Goal: Information Seeking & Learning: Check status

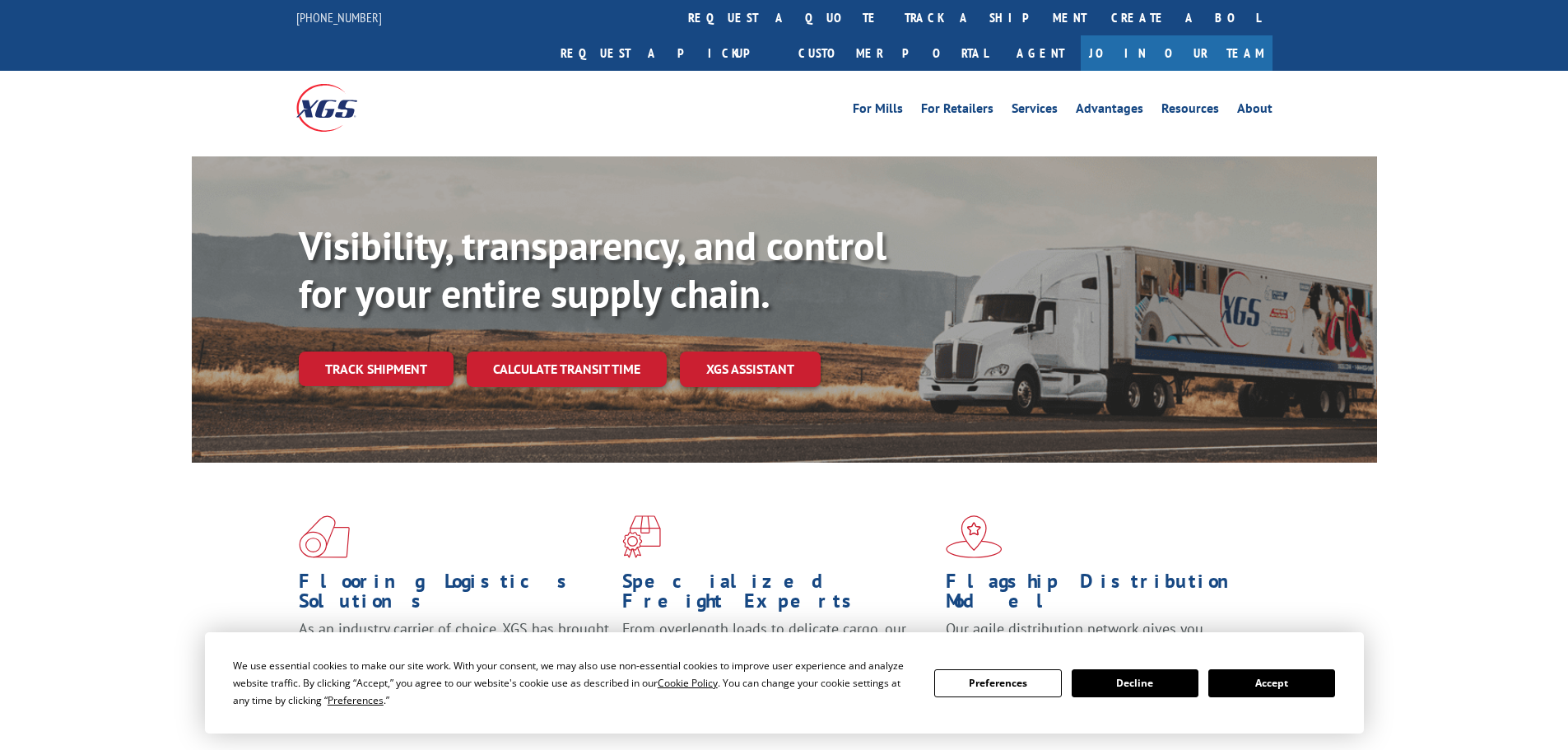
click at [1282, 688] on button "Accept" at bounding box center [1271, 682] width 127 height 28
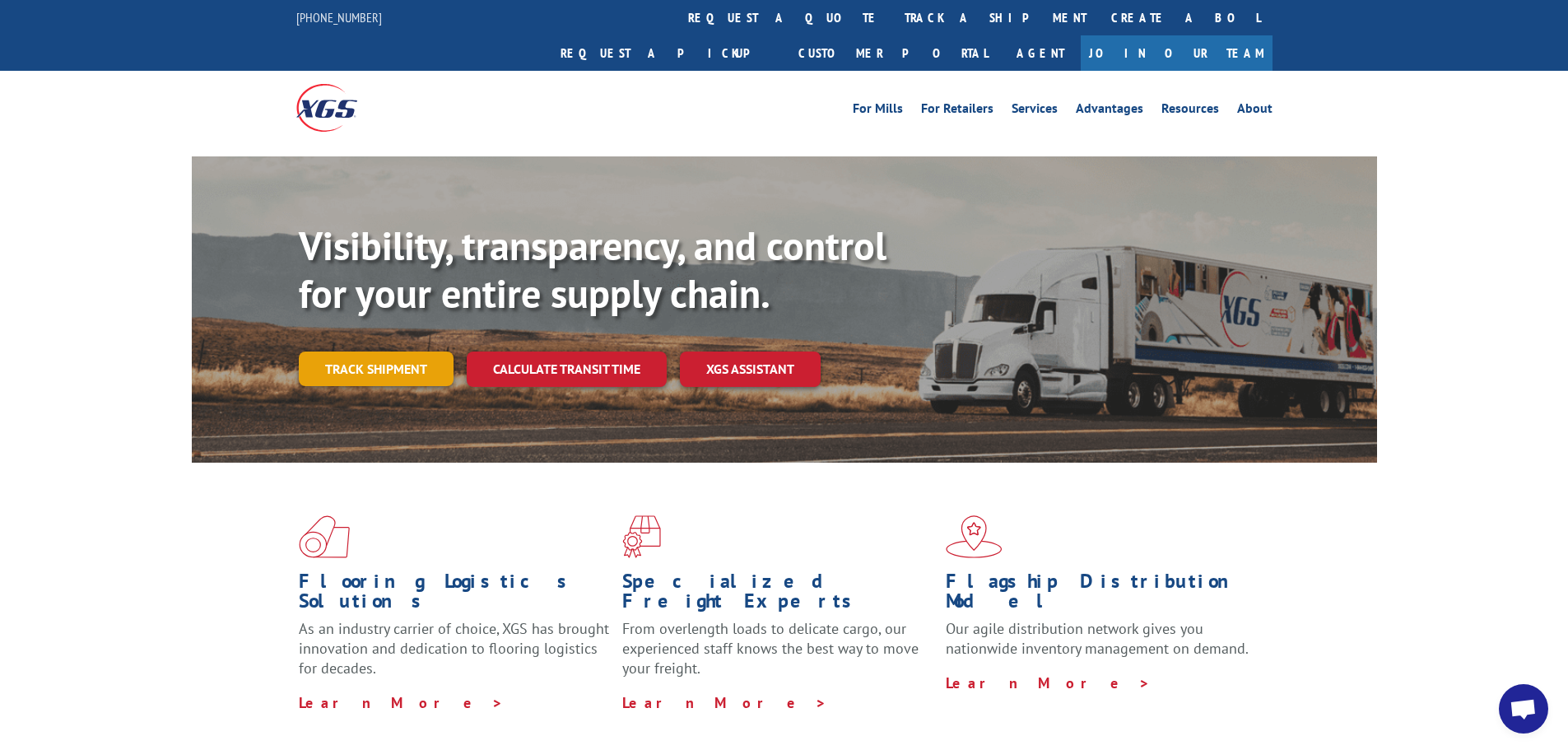
click at [396, 352] on link "Track shipment" at bounding box center [376, 369] width 155 height 35
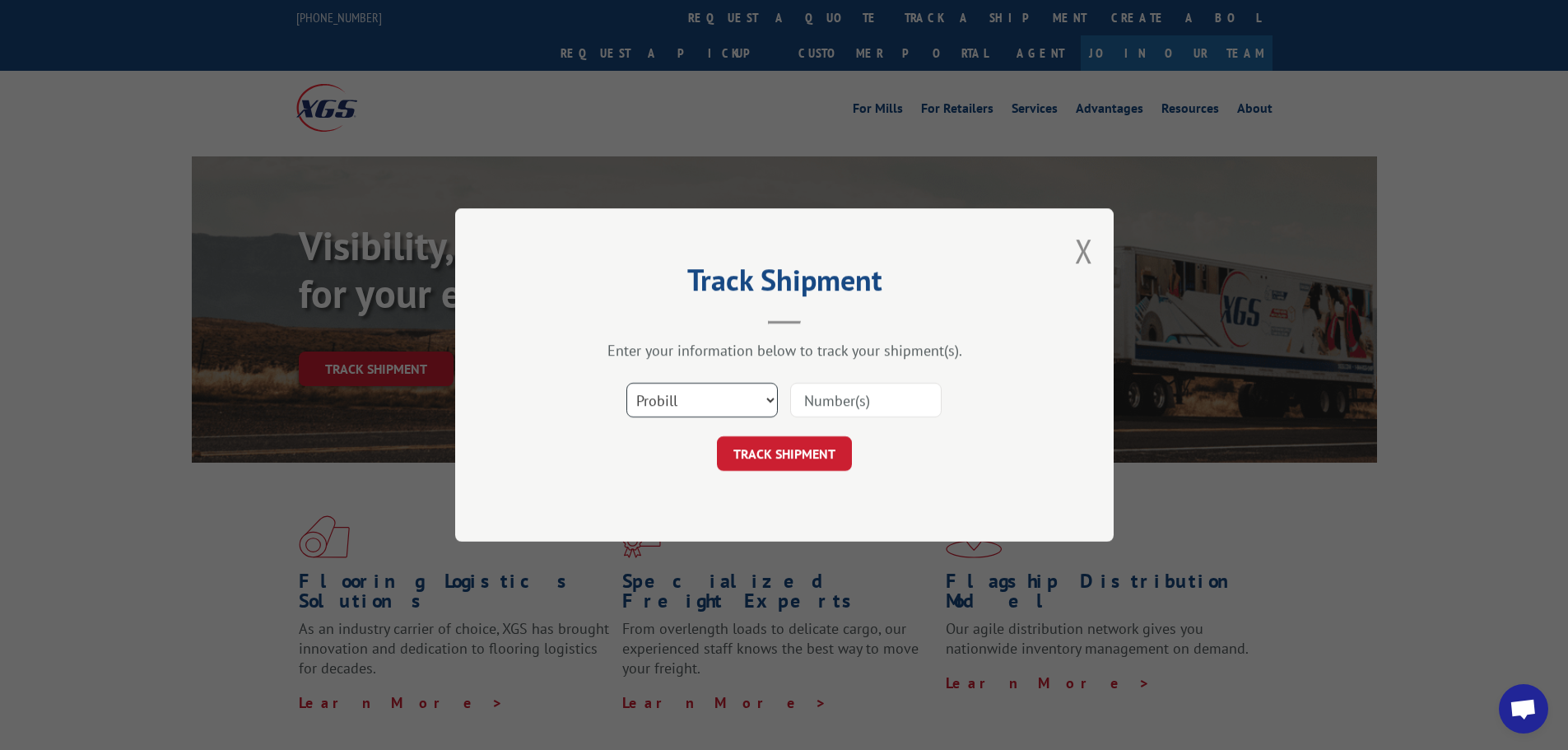
click at [664, 396] on select "Select category... Probill BOL PO" at bounding box center [702, 400] width 151 height 35
select select "po"
click at [626, 383] on select "Select category... Probill BOL PO" at bounding box center [702, 400] width 151 height 35
click at [839, 397] on input at bounding box center [865, 400] width 151 height 35
paste input "04523429"
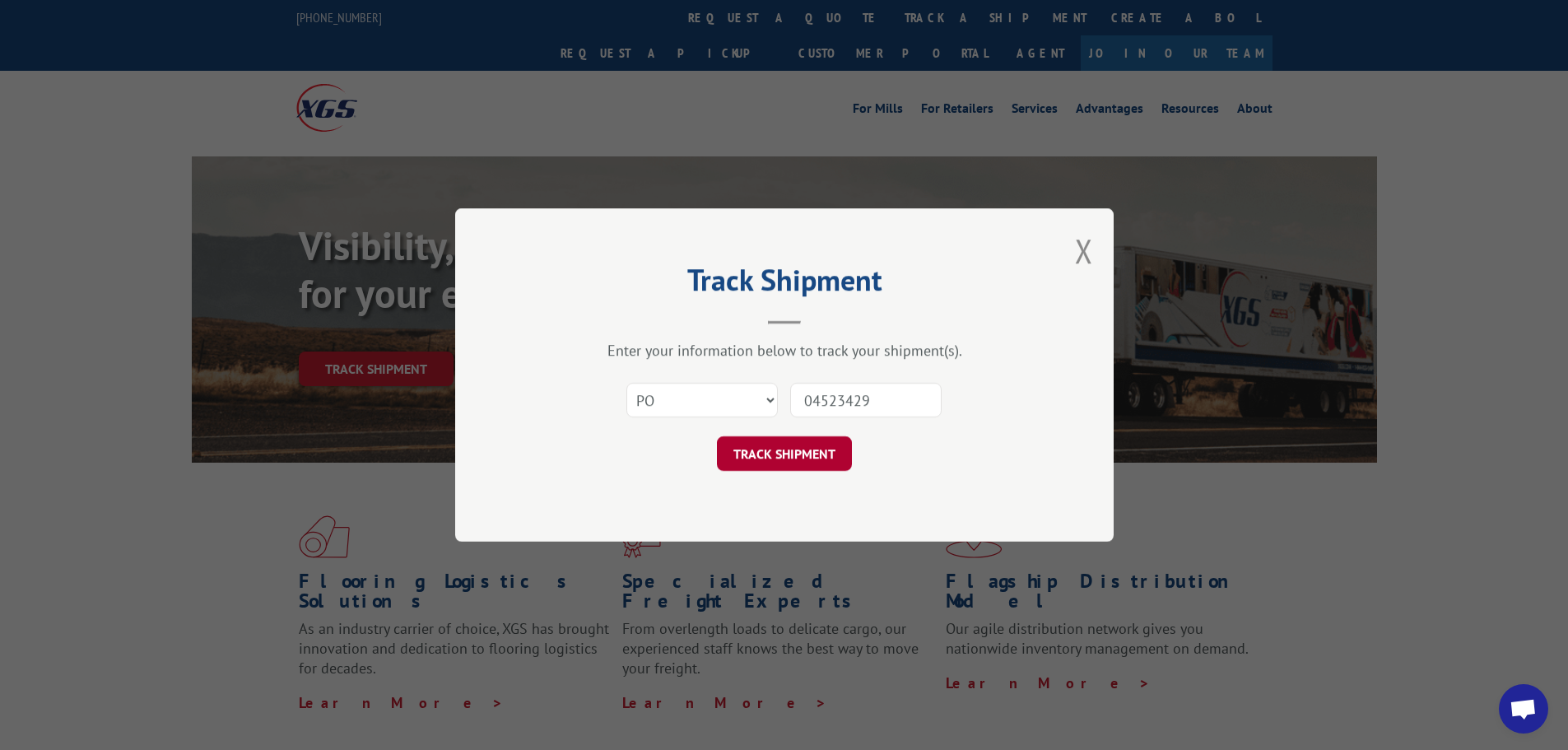
type input "04523429"
click at [799, 462] on button "TRACK SHIPMENT" at bounding box center [784, 453] width 135 height 35
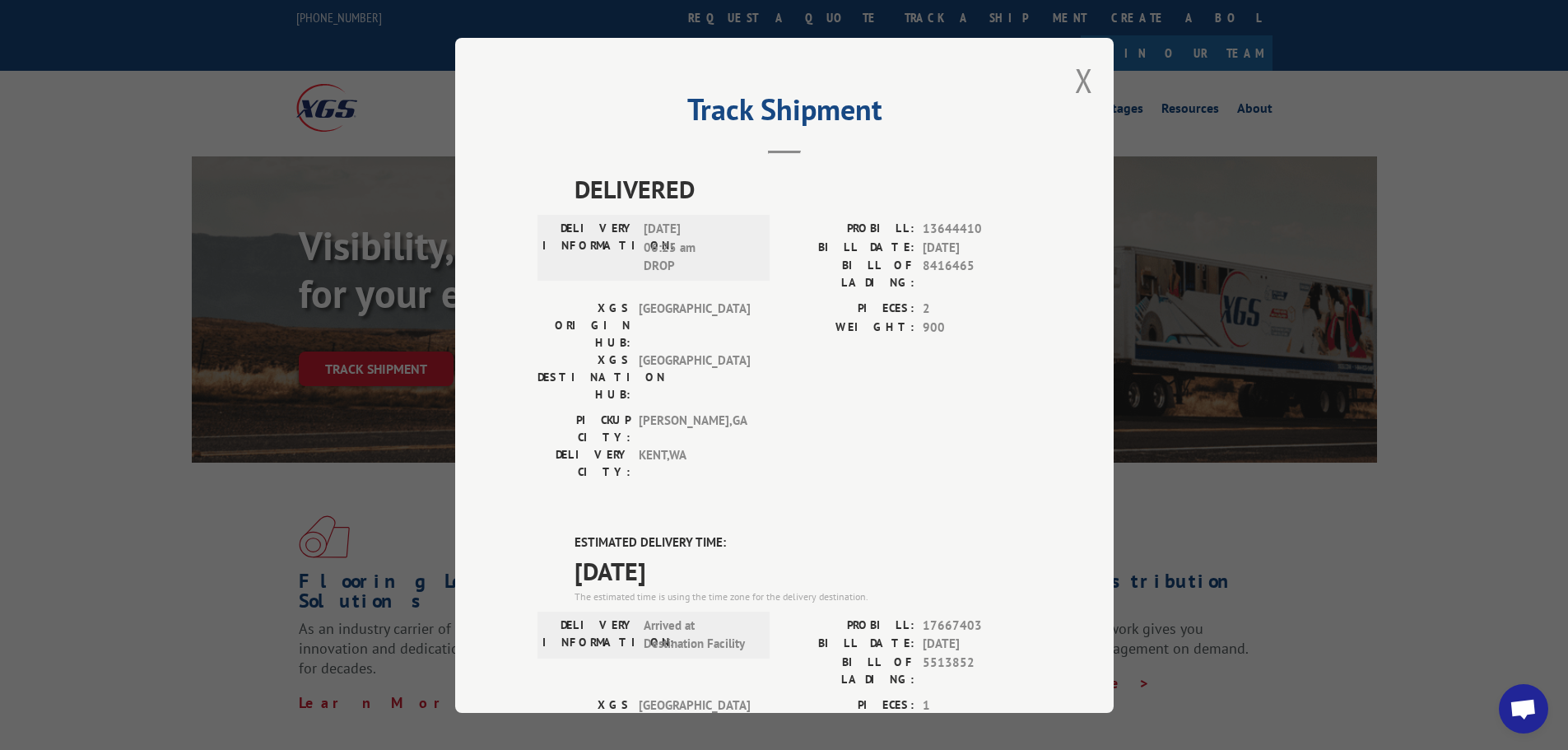
click at [1068, 77] on div "Track Shipment DELIVERED DELIVERY INFORMATION: 03/31/2022 06:25 am DROP PROBILL…" at bounding box center [784, 376] width 658 height 675
click at [1078, 76] on button "Close modal" at bounding box center [1084, 80] width 18 height 44
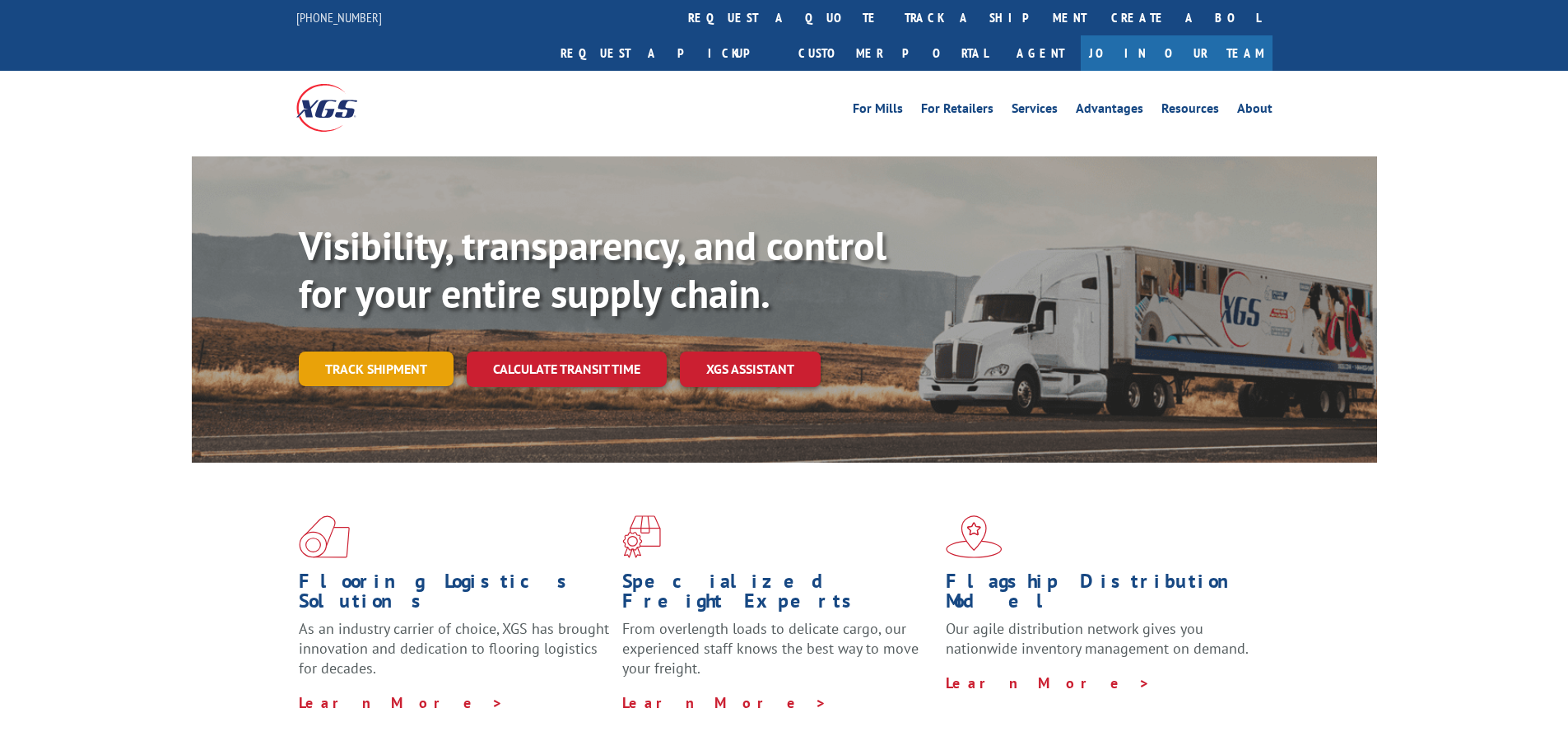
click at [342, 352] on link "Track shipment" at bounding box center [376, 369] width 155 height 35
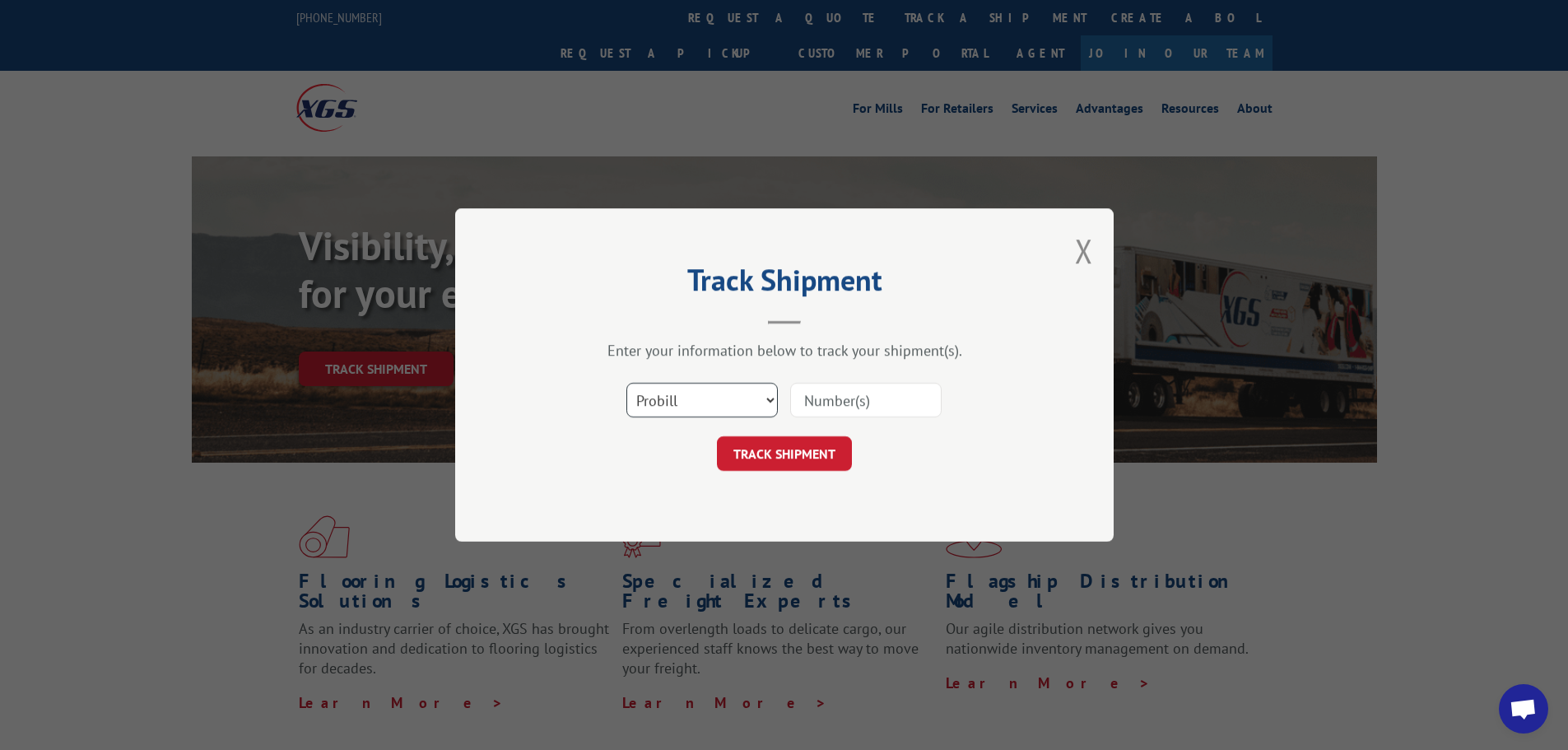
click at [662, 394] on select "Select category... Probill BOL PO" at bounding box center [702, 400] width 151 height 35
select select "po"
click at [626, 383] on select "Select category... Probill BOL PO" at bounding box center [702, 400] width 151 height 35
click at [847, 403] on input at bounding box center [865, 400] width 151 height 35
paste input "04523486"
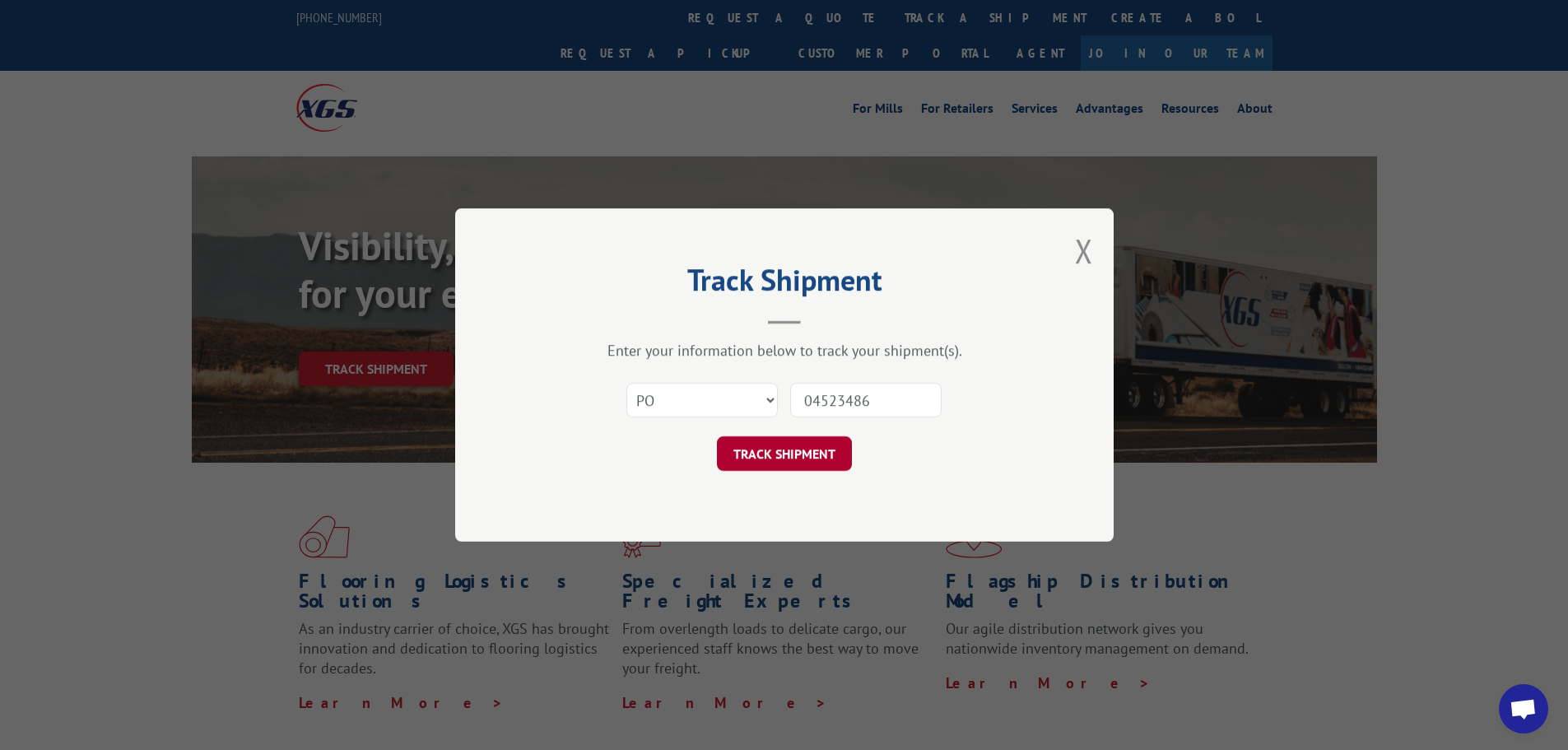
type input "04523486"
click at [814, 455] on button "TRACK SHIPMENT" at bounding box center [784, 453] width 135 height 35
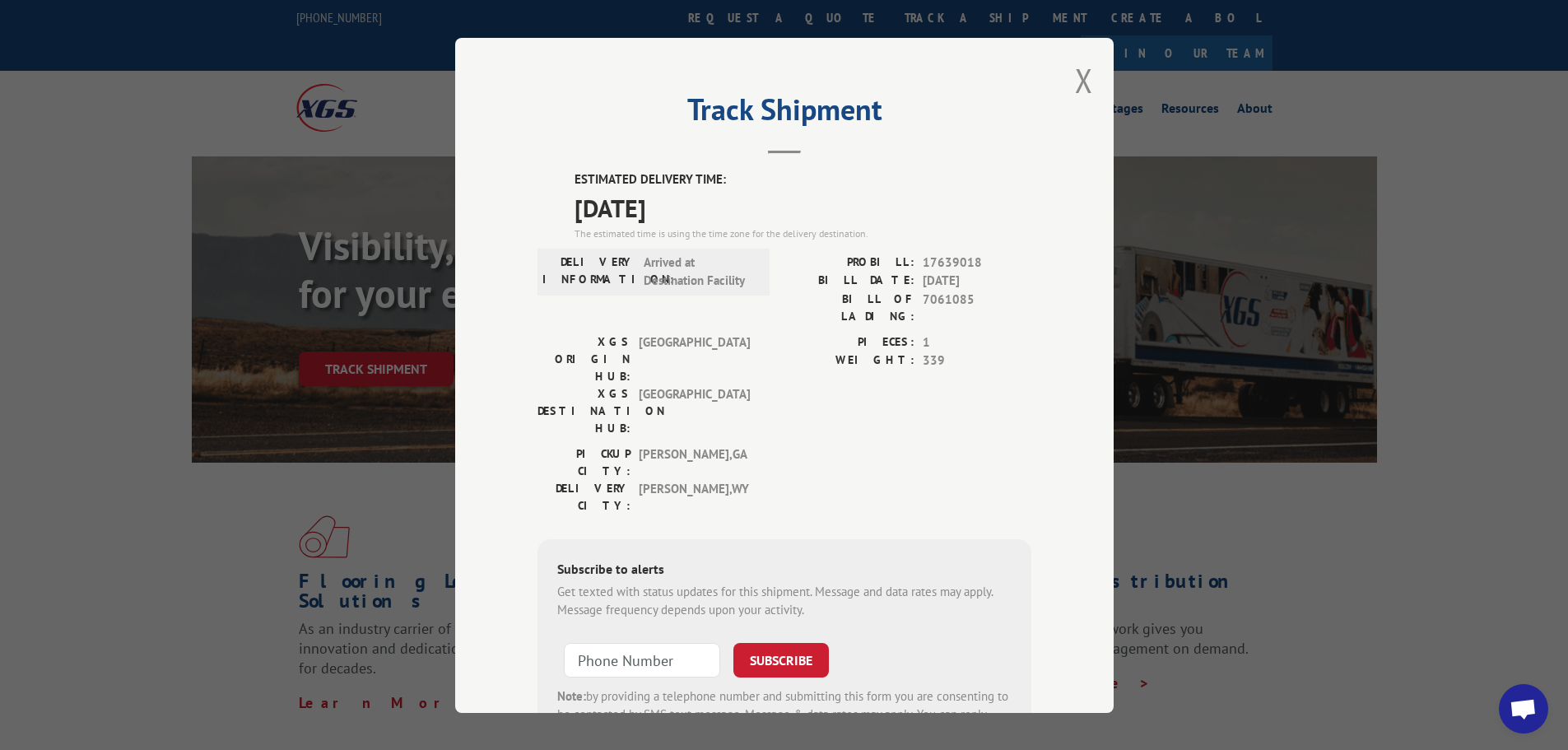
click at [1079, 84] on button "Close modal" at bounding box center [1084, 80] width 18 height 44
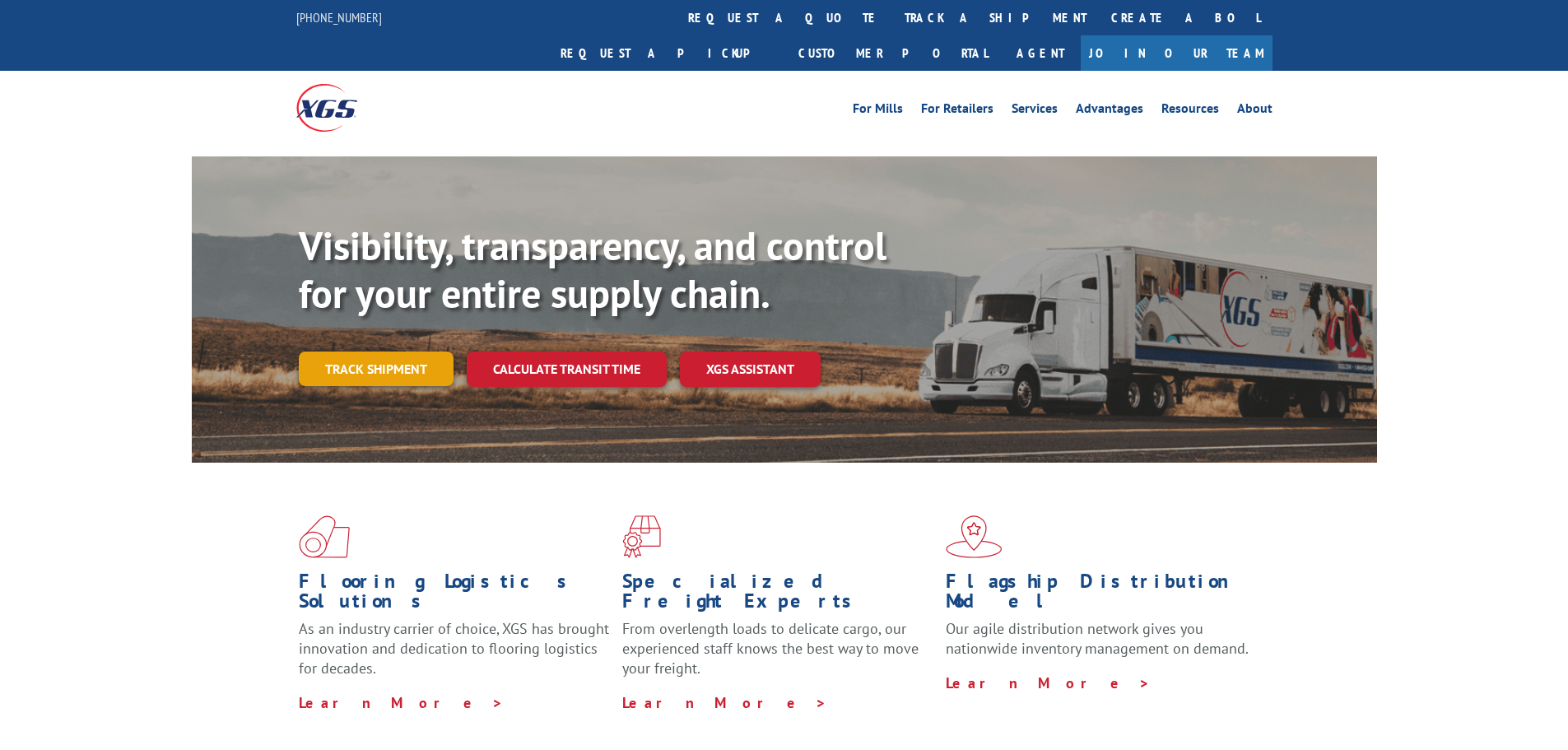
click at [405, 352] on link "Track shipment" at bounding box center [376, 369] width 155 height 35
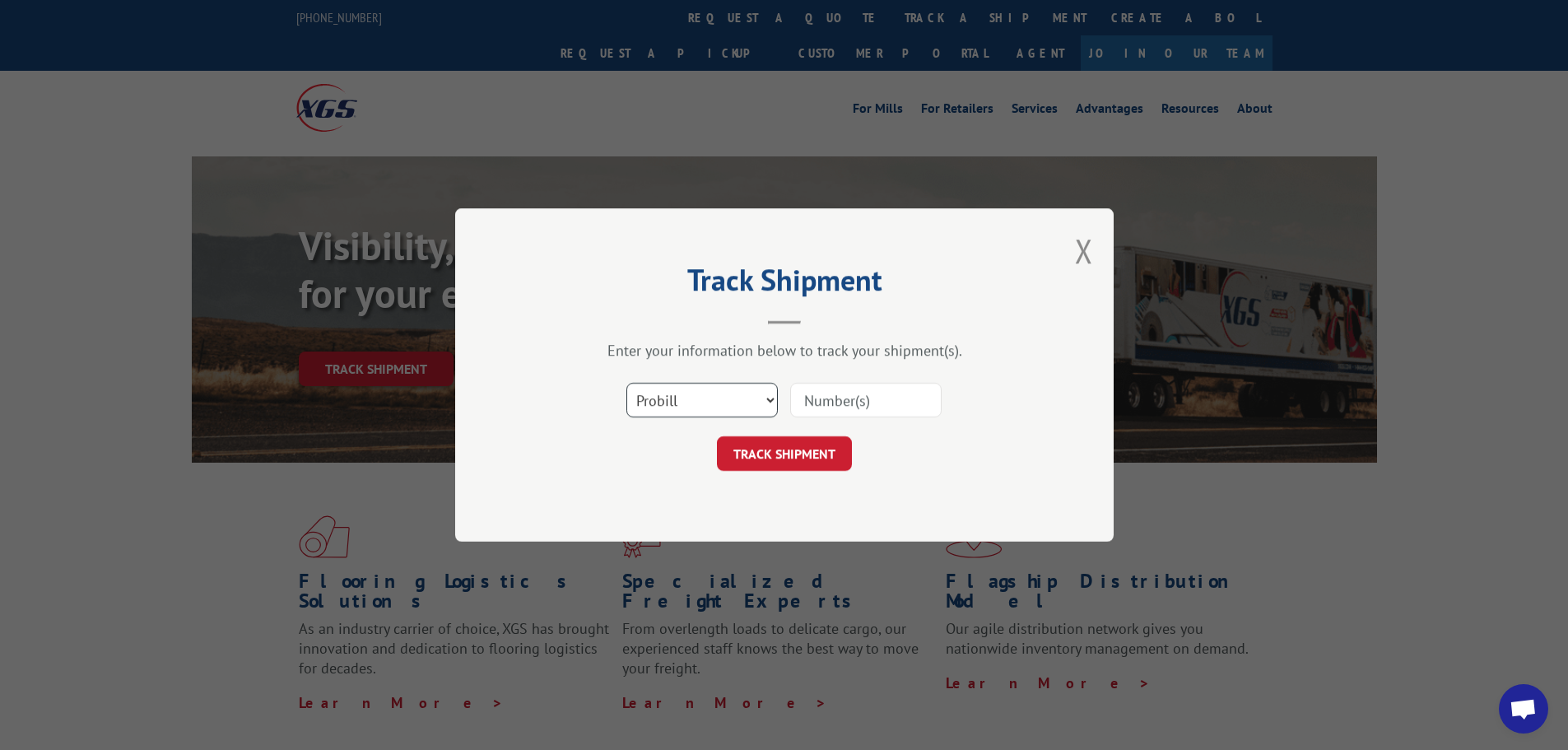
click at [649, 403] on select "Select category... Probill BOL PO" at bounding box center [702, 400] width 151 height 35
select select "po"
click at [626, 383] on select "Select category... Probill BOL PO" at bounding box center [702, 400] width 151 height 35
click at [812, 389] on input at bounding box center [865, 400] width 151 height 35
paste input "04523512"
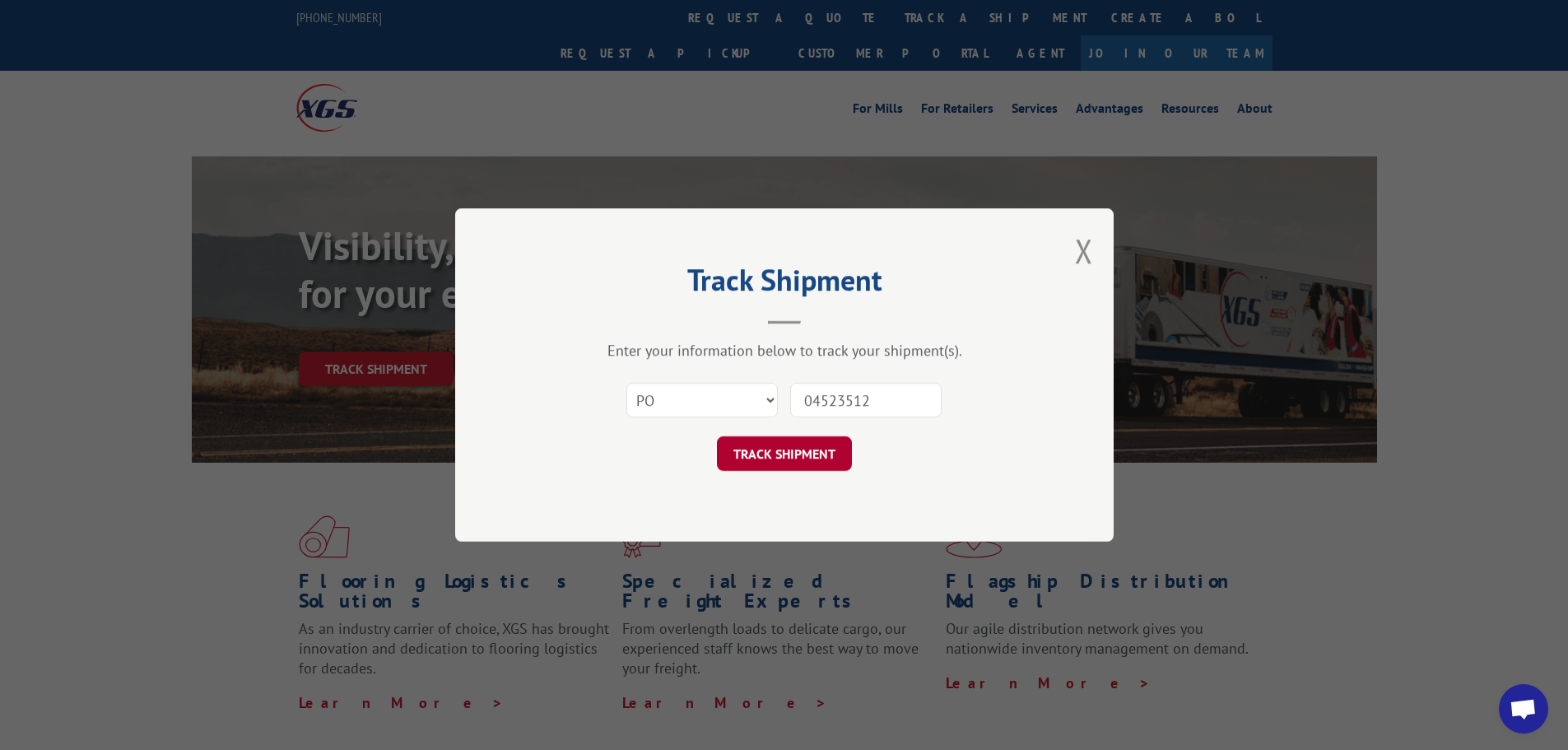
type input "04523512"
click at [748, 461] on button "TRACK SHIPMENT" at bounding box center [784, 453] width 135 height 35
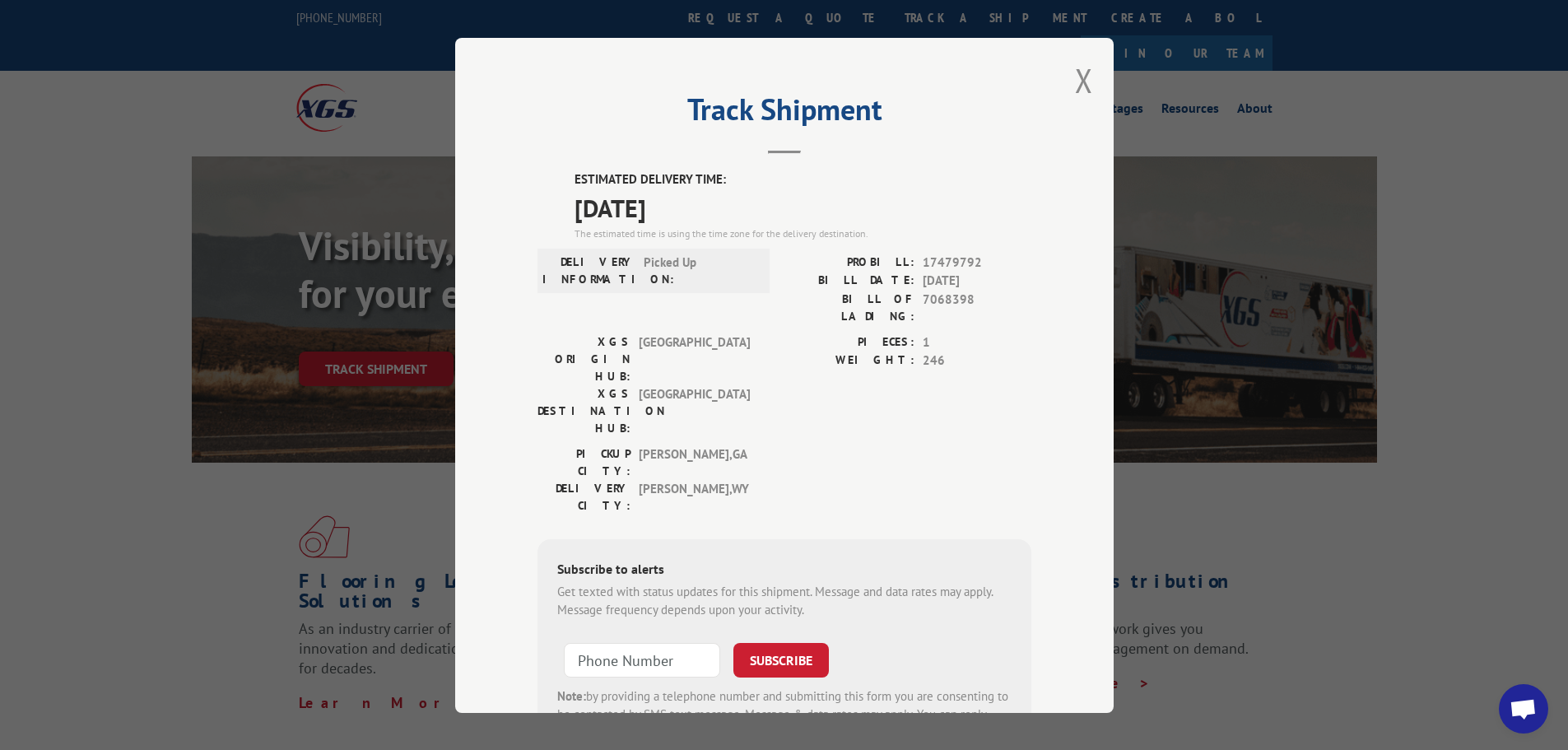
click at [1091, 84] on div "Track Shipment ESTIMATED DELIVERY TIME: 10/15/2025 The estimated time is using …" at bounding box center [784, 376] width 658 height 675
click at [1080, 81] on button "Close modal" at bounding box center [1084, 80] width 18 height 44
